Goal: Communication & Community: Answer question/provide support

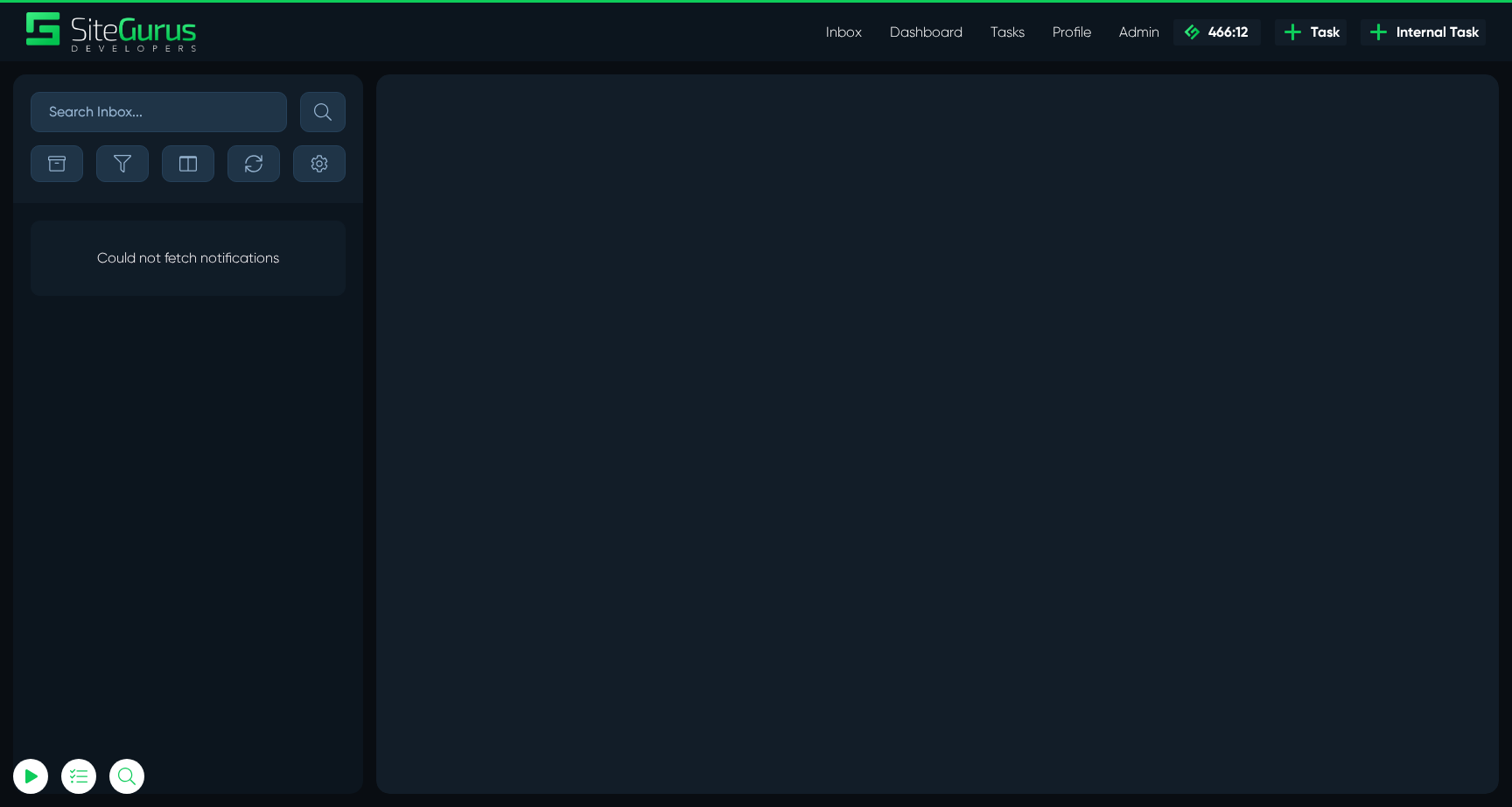
select select "0"
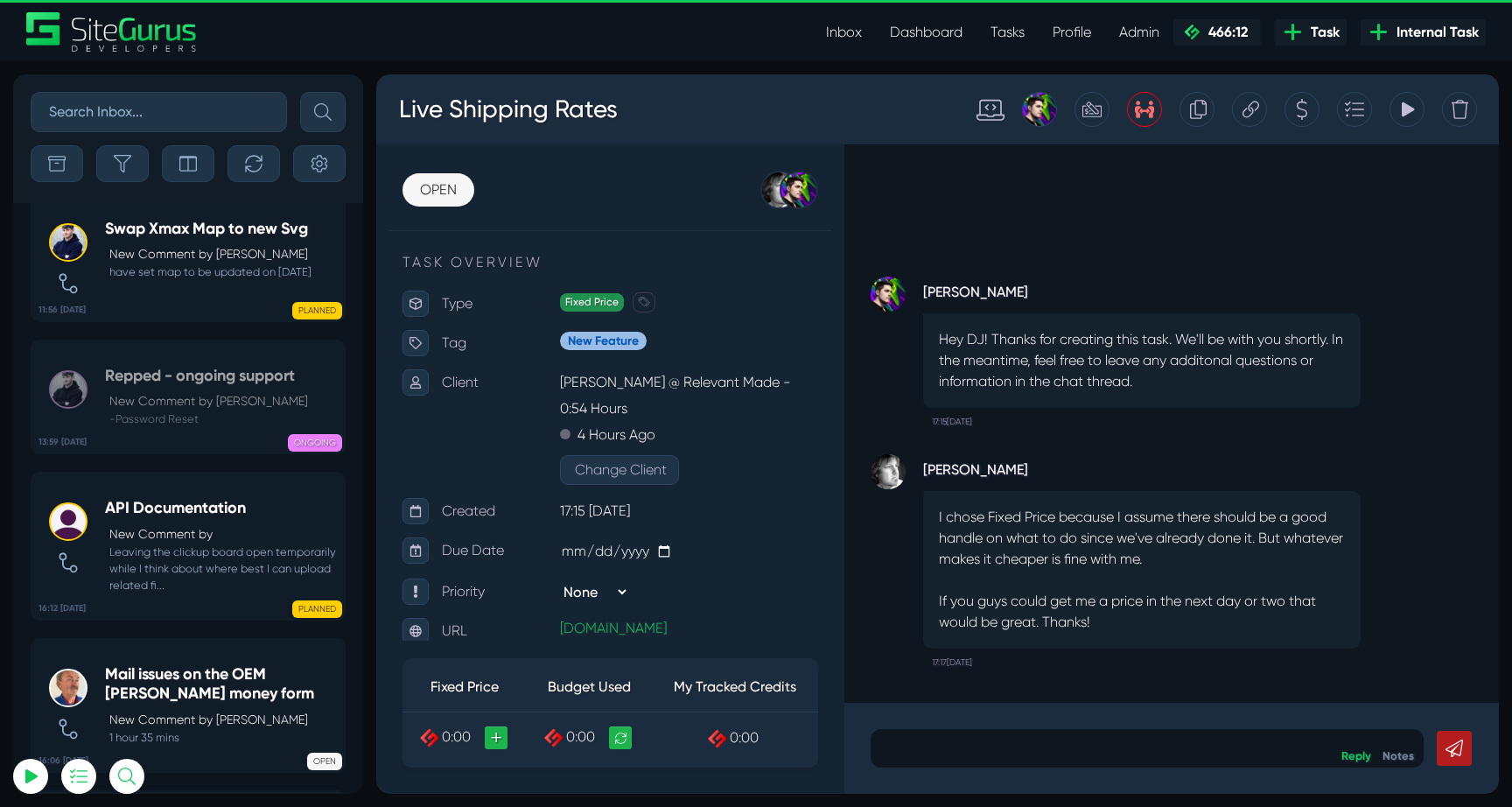
scroll to position [-15636, 0]
click at [837, 24] on link "Inbox" at bounding box center [843, 32] width 64 height 35
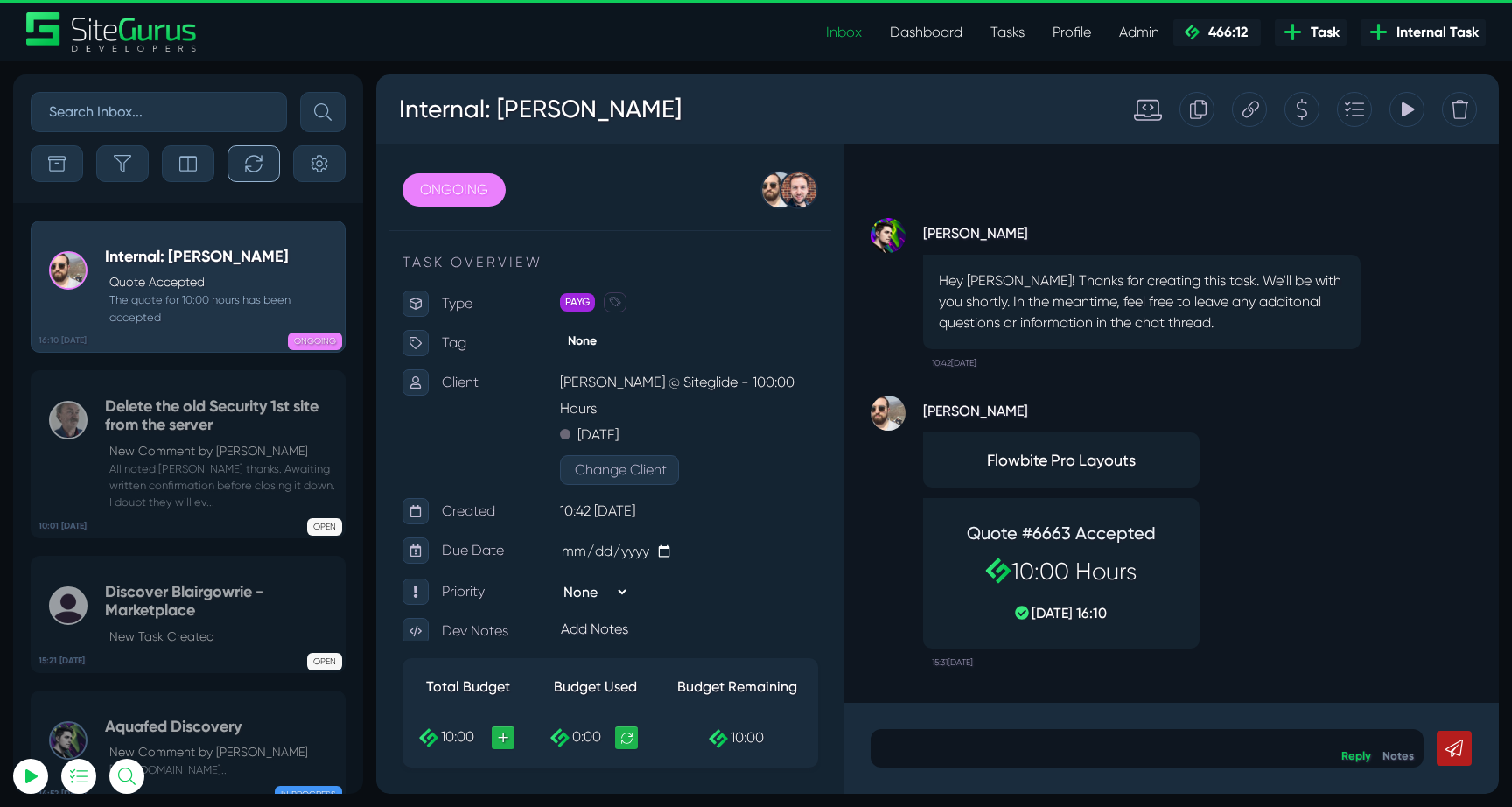
click at [261, 174] on button "button" at bounding box center [253, 163] width 52 height 37
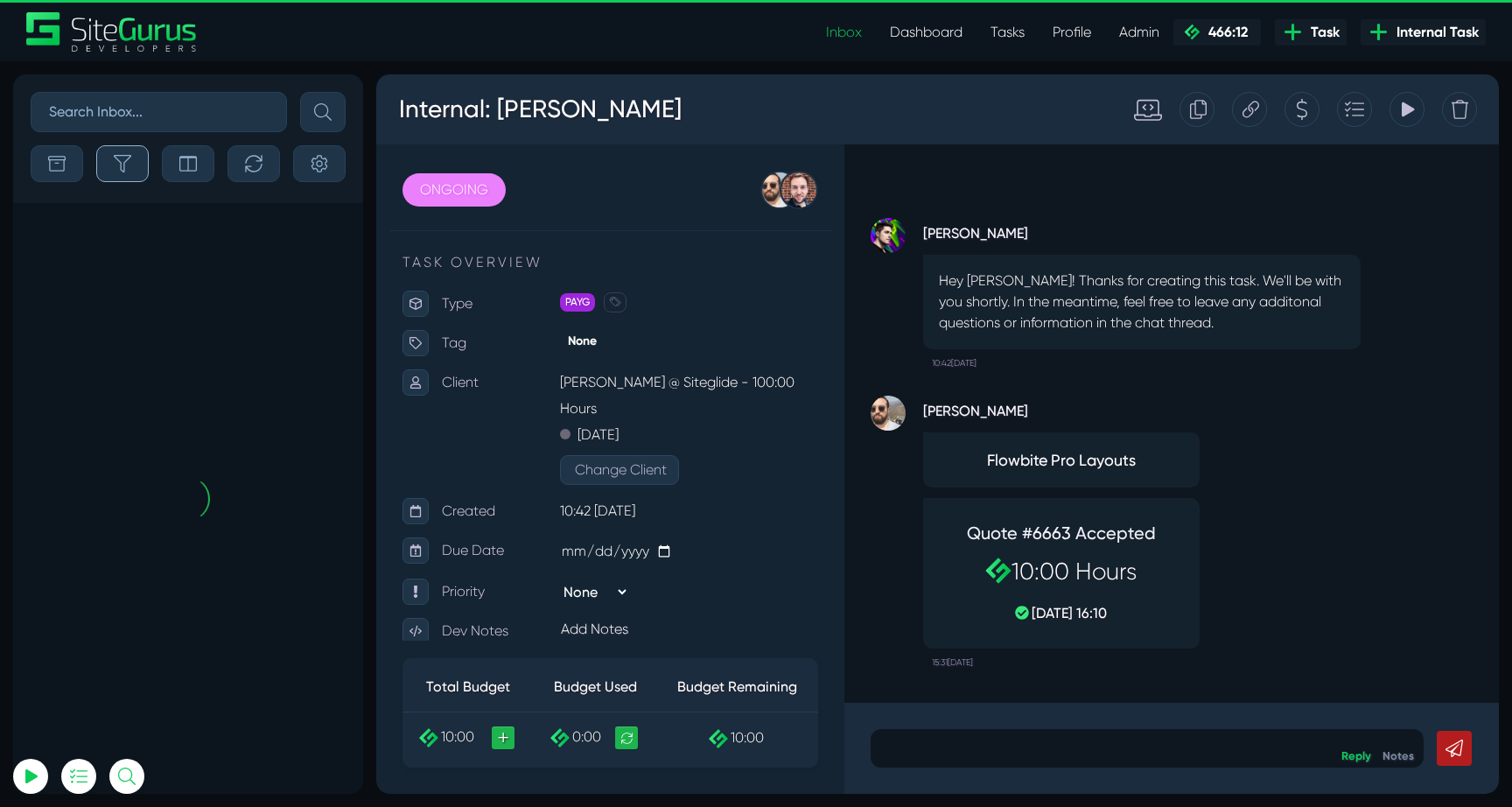
click at [144, 175] on button "button" at bounding box center [122, 163] width 52 height 37
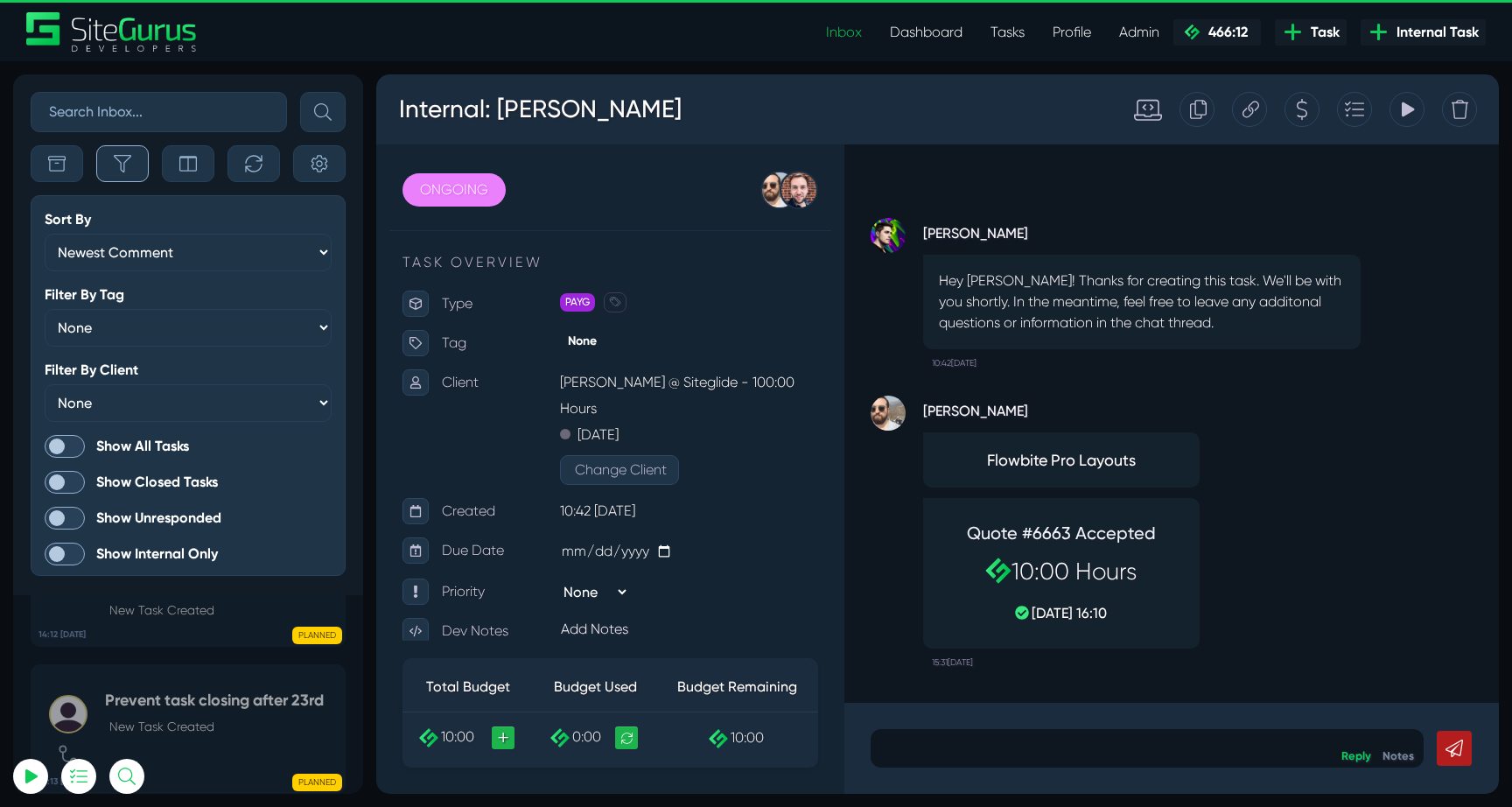
scroll to position [-4721, 0]
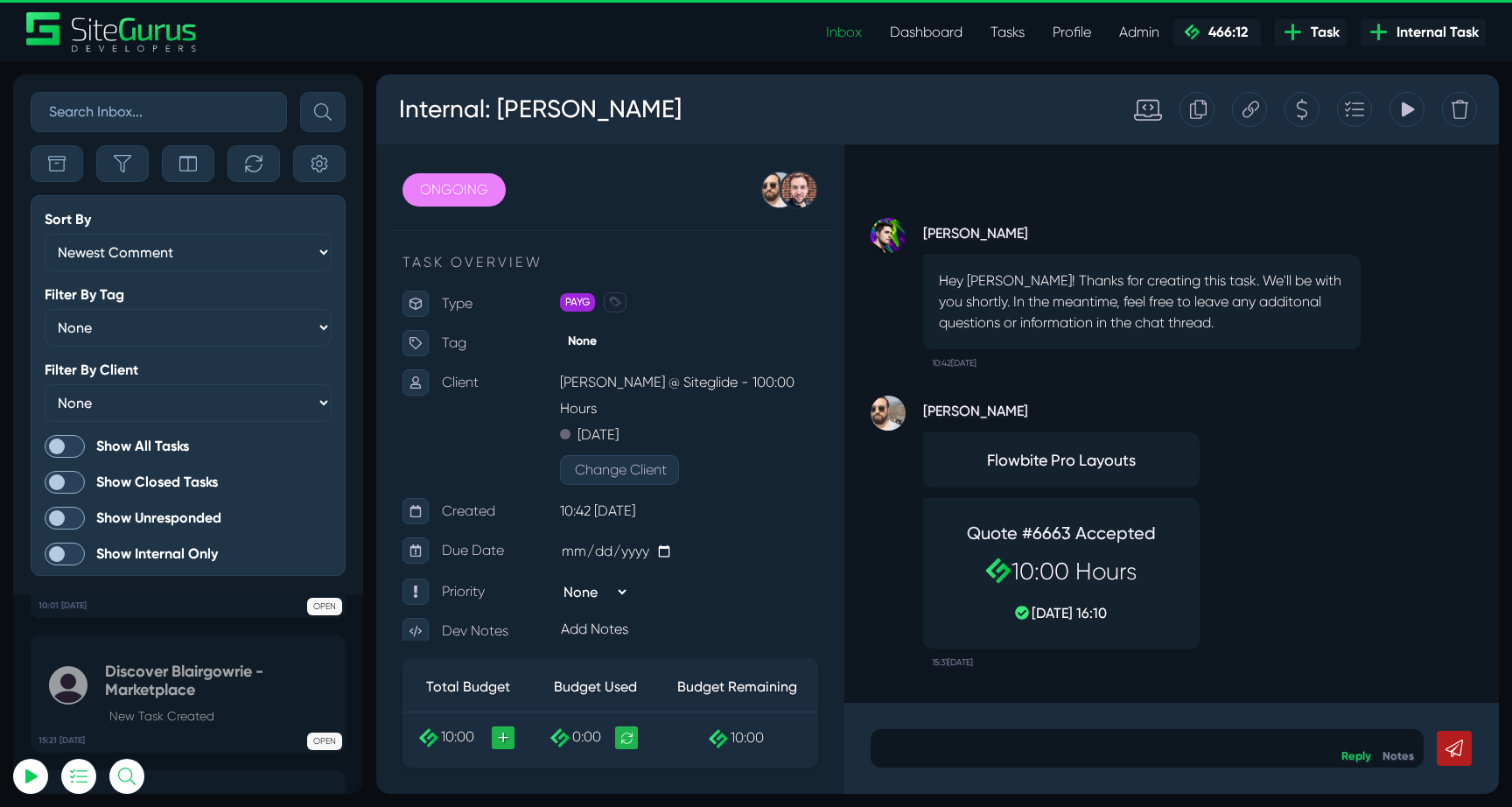
click at [74, 446] on span at bounding box center [64, 447] width 40 height 23
click at [0, 0] on input "Show All Tasks" at bounding box center [0, 0] width 0 height 0
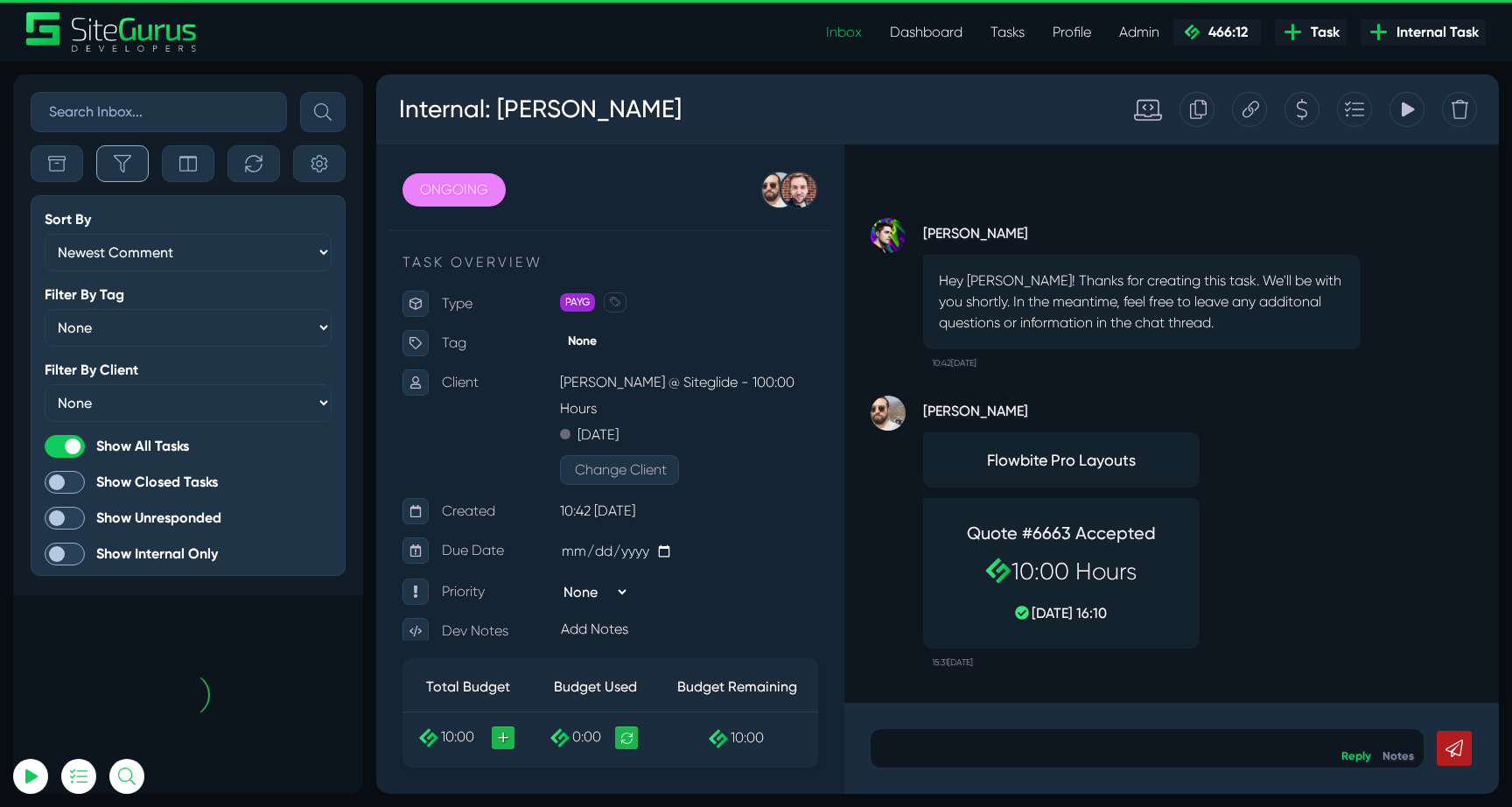
click at [139, 170] on button "button" at bounding box center [122, 163] width 52 height 37
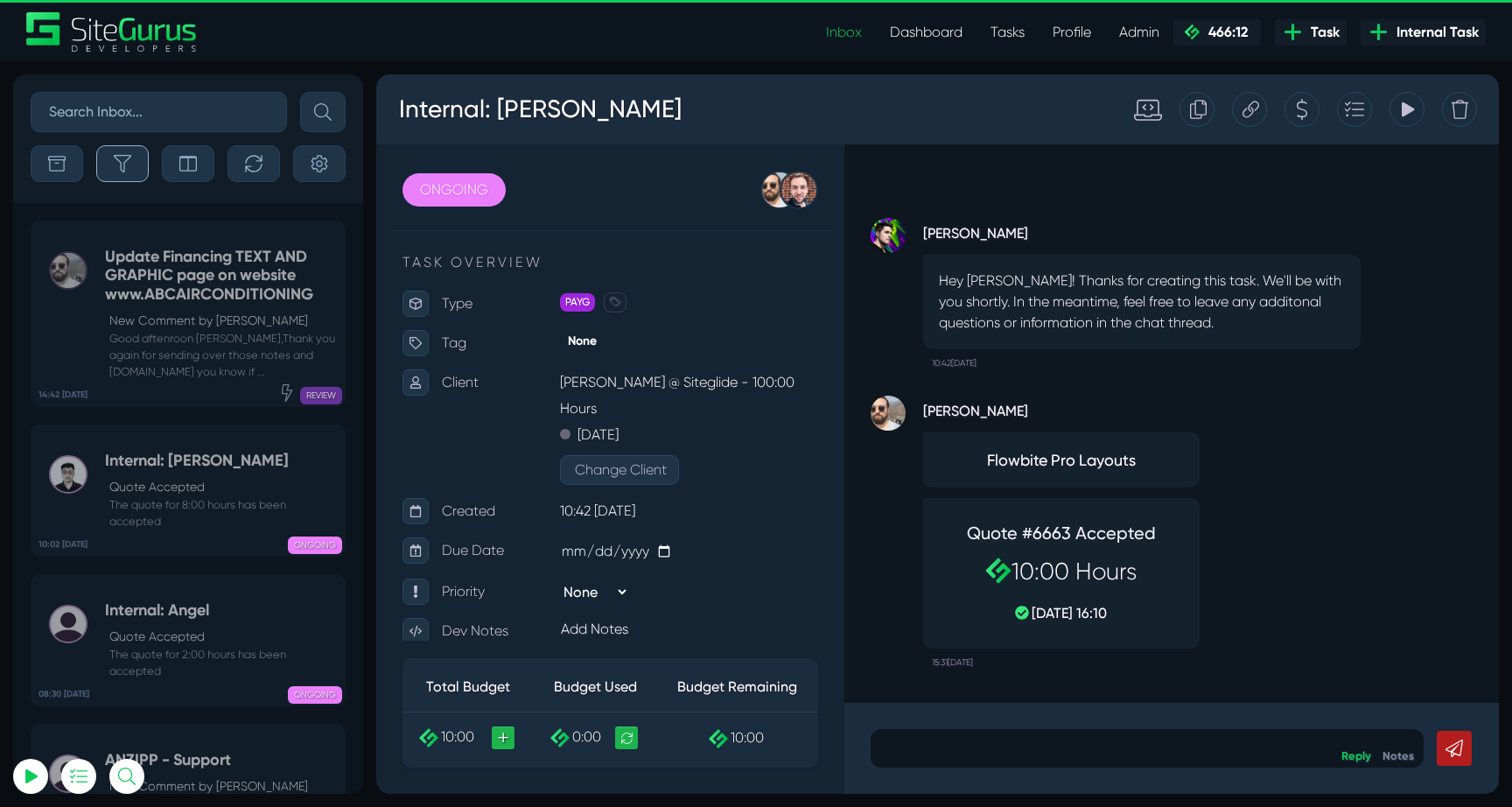
scroll to position [-69503, 0]
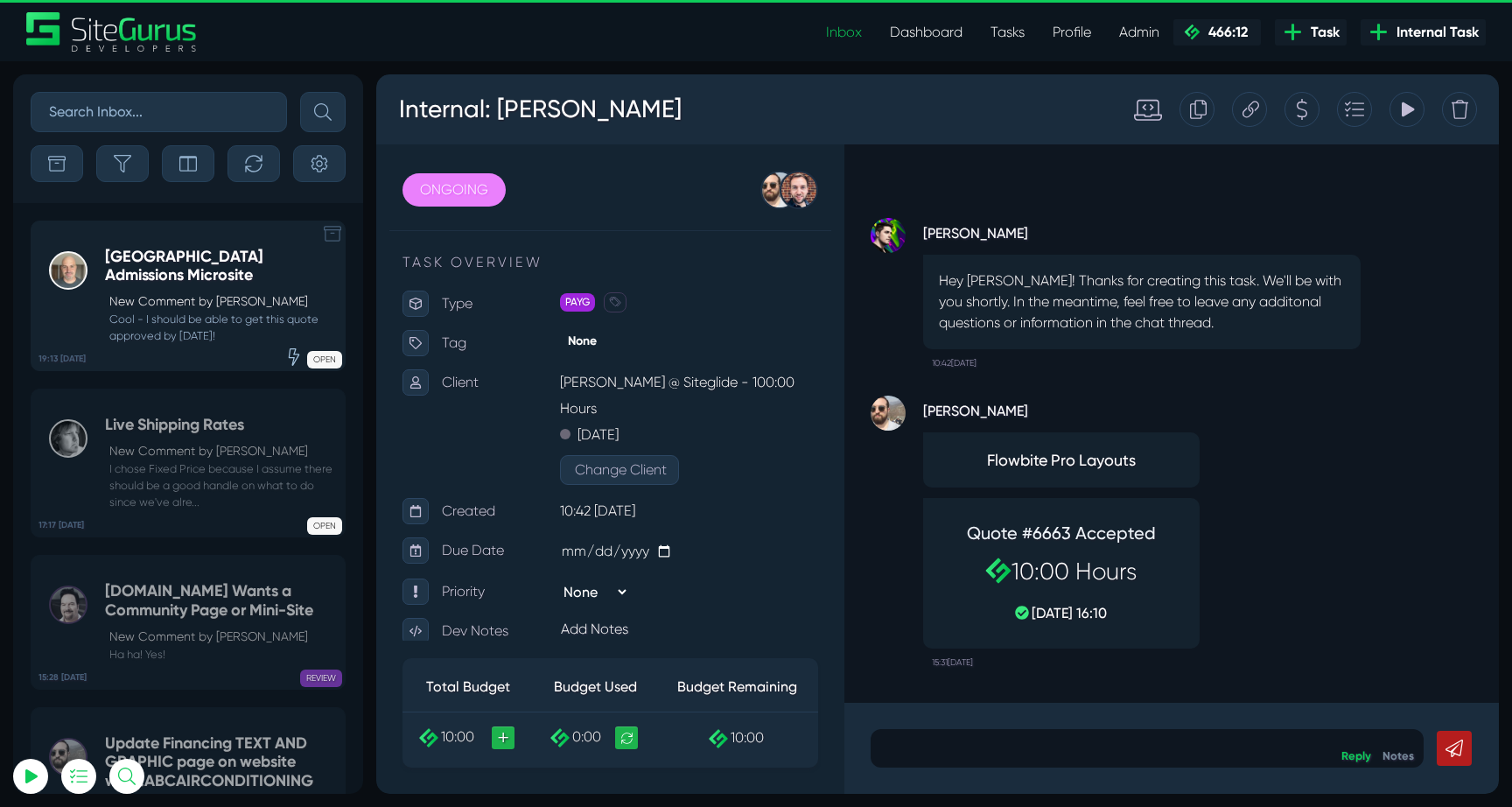
click at [175, 292] on p "New Comment by [PERSON_NAME]" at bounding box center [222, 301] width 227 height 18
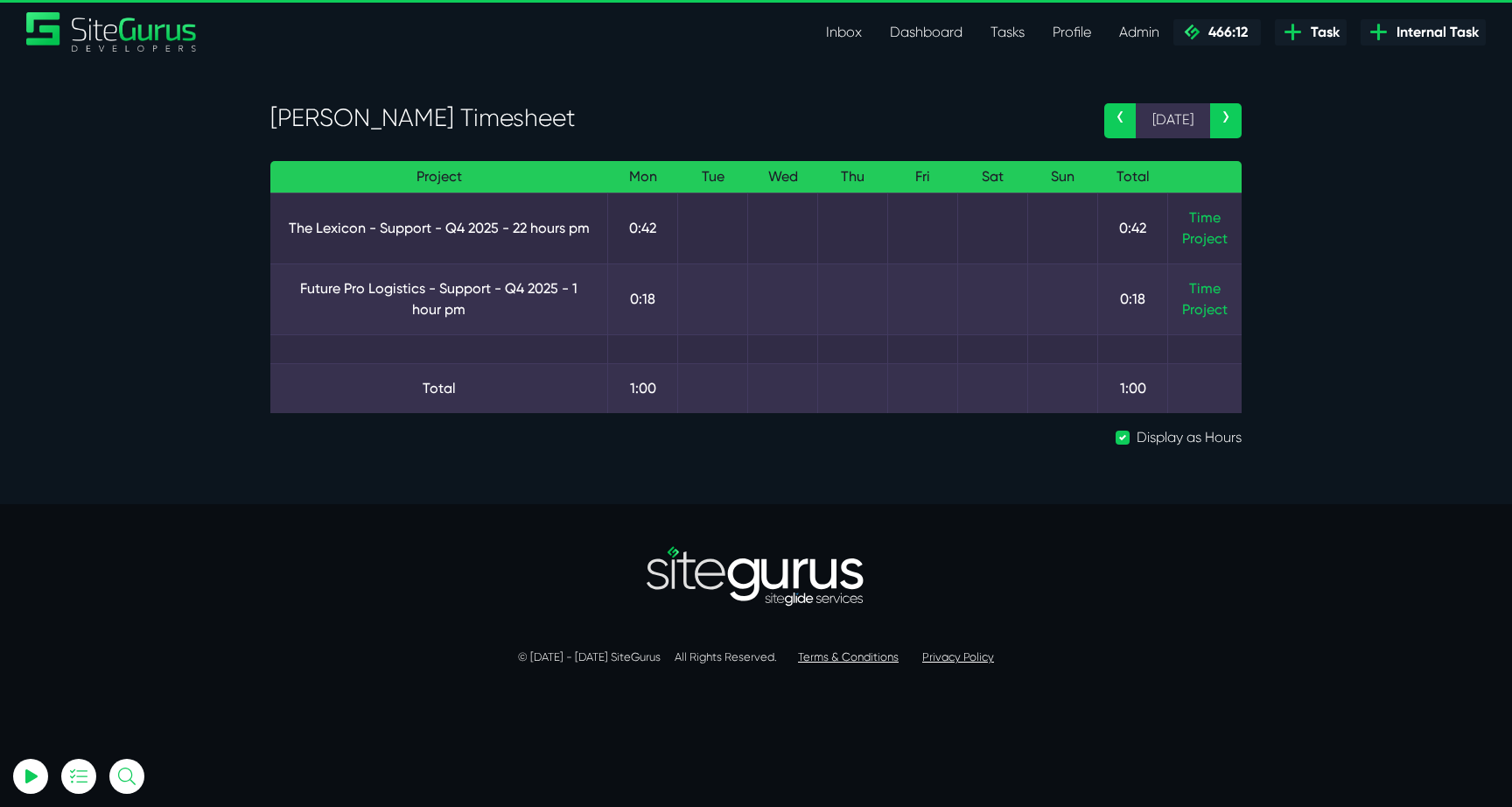
select select "0"
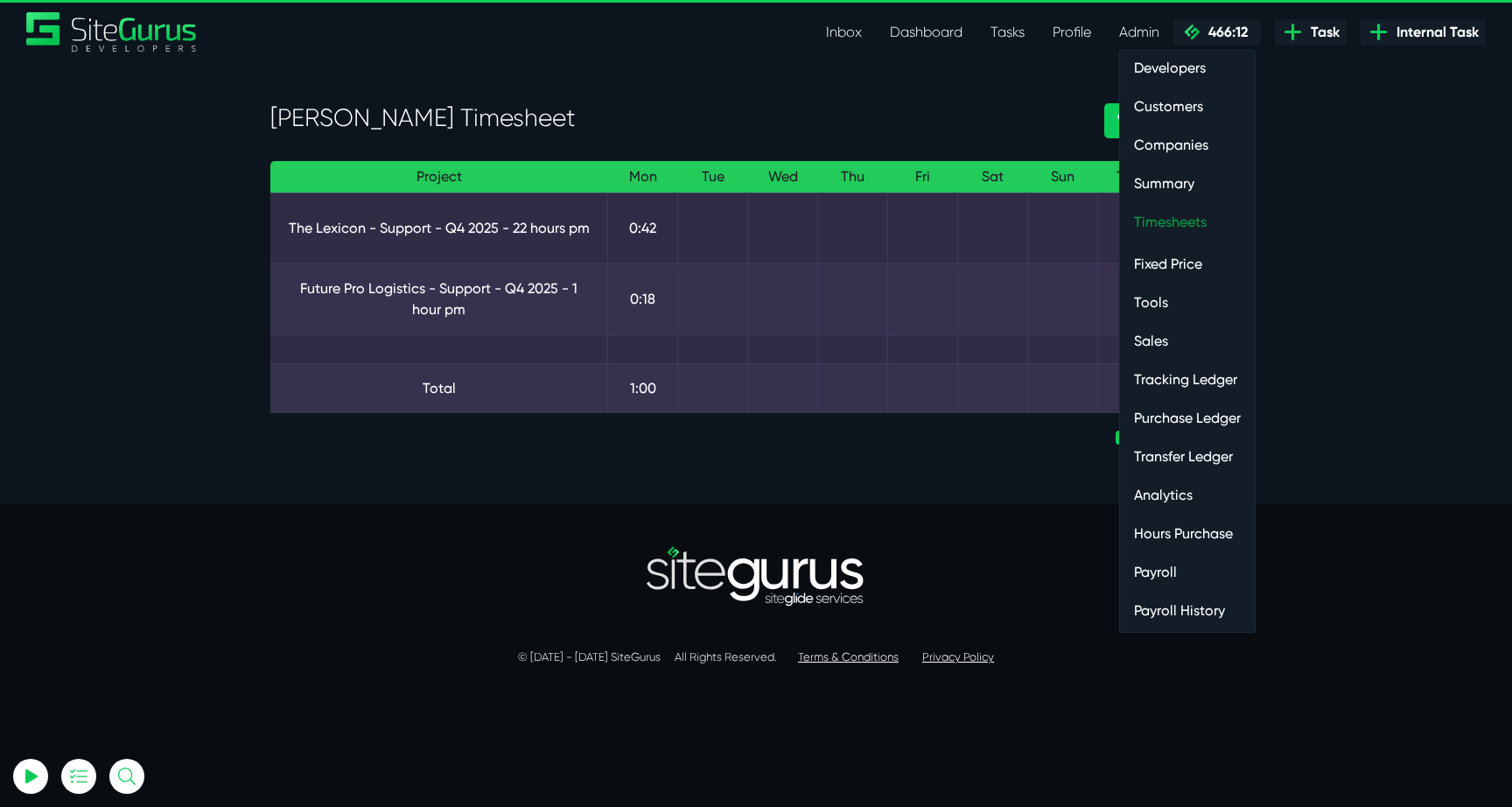
click at [1164, 209] on link "Timesheets" at bounding box center [1187, 222] width 135 height 35
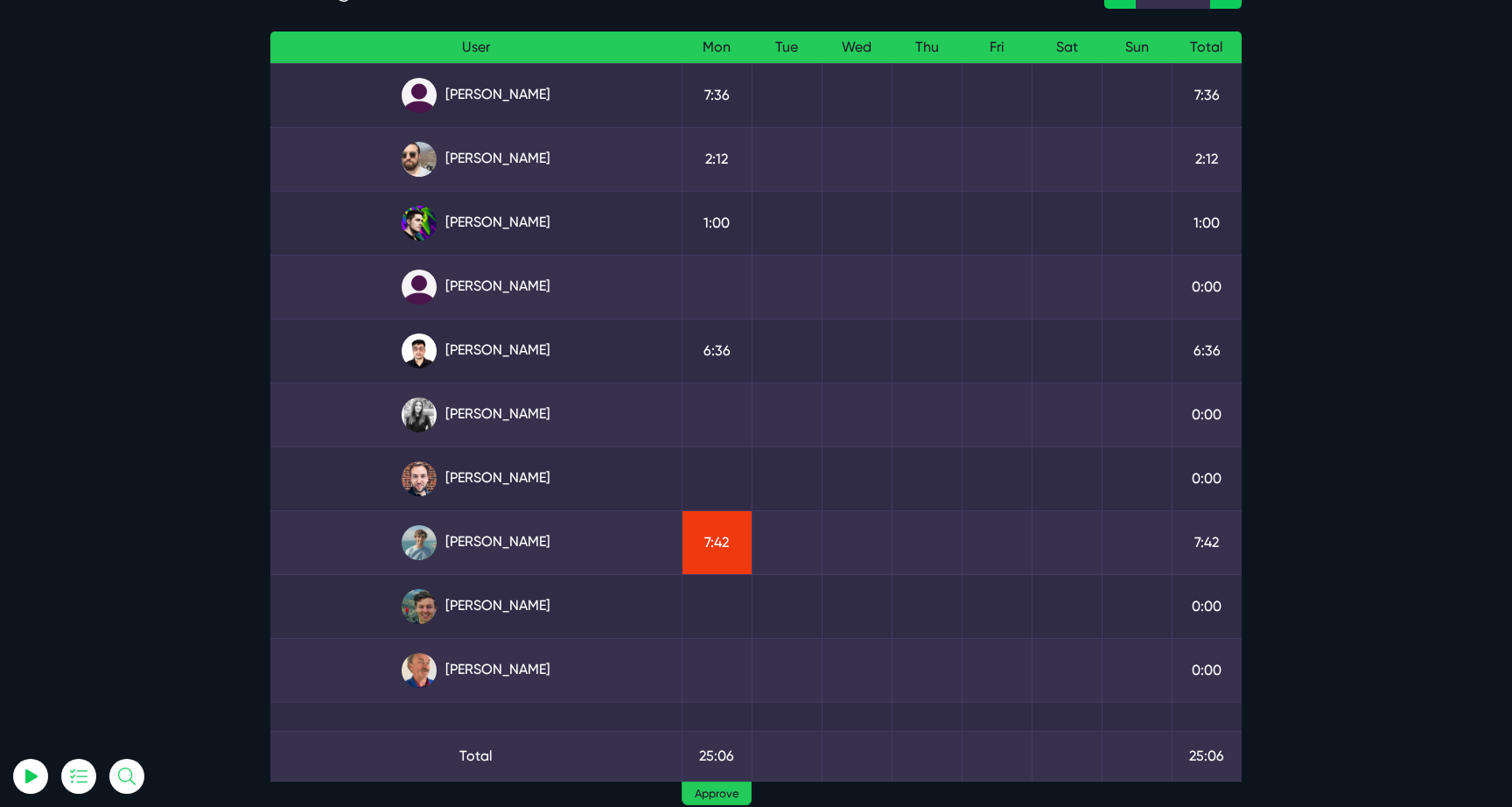
scroll to position [131, 0]
